Goal: Information Seeking & Learning: Find specific fact

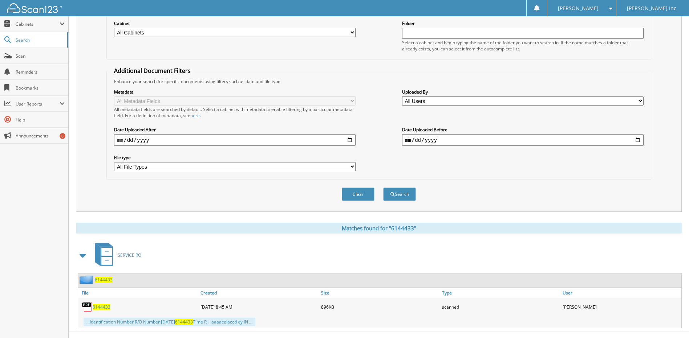
scroll to position [108, 0]
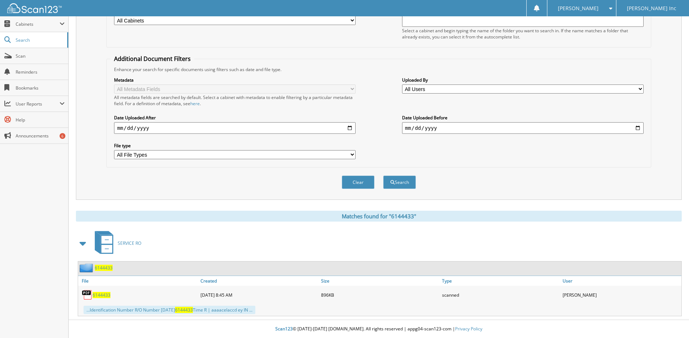
click at [102, 294] on span "6144433" at bounding box center [102, 295] width 18 height 6
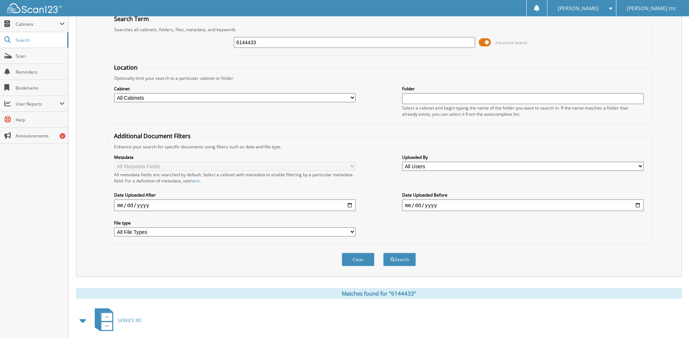
scroll to position [0, 0]
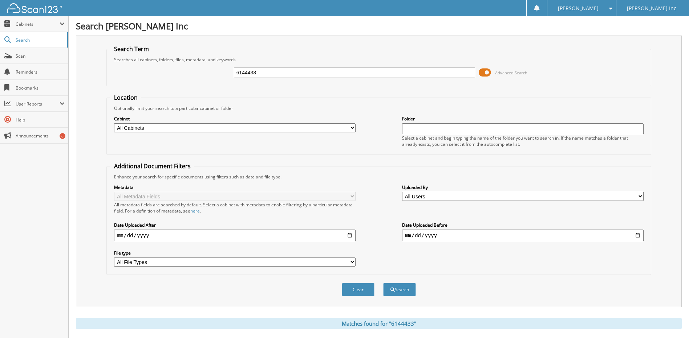
drag, startPoint x: 262, startPoint y: 74, endPoint x: 225, endPoint y: 72, distance: 36.8
click at [229, 73] on div "6144433 Advanced Search" at bounding box center [378, 73] width 536 height 20
type input "6144628"
click at [383, 283] on button "Search" at bounding box center [399, 289] width 33 height 13
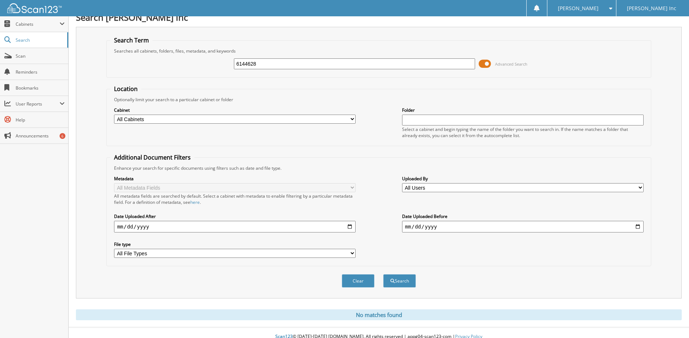
scroll to position [17, 0]
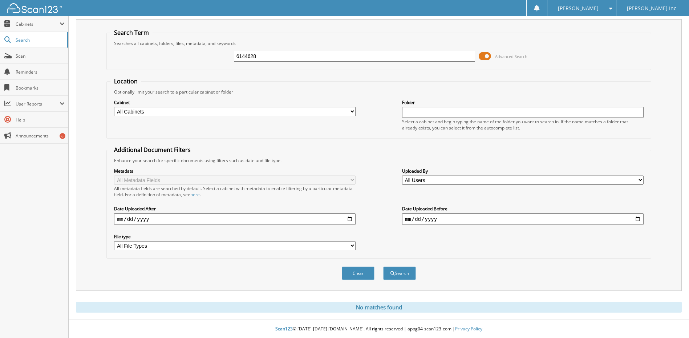
drag, startPoint x: 261, startPoint y: 54, endPoint x: 220, endPoint y: 61, distance: 41.0
click at [221, 62] on div "6144628 Advanced Search" at bounding box center [378, 56] width 536 height 20
type input "6144352"
click at [383, 267] on button "Search" at bounding box center [399, 273] width 33 height 13
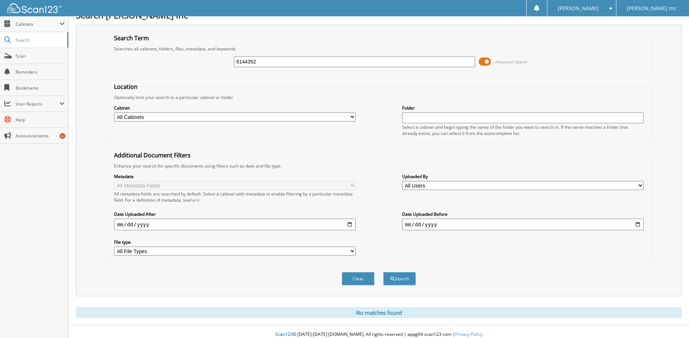
scroll to position [17, 0]
